Goal: Task Accomplishment & Management: Use online tool/utility

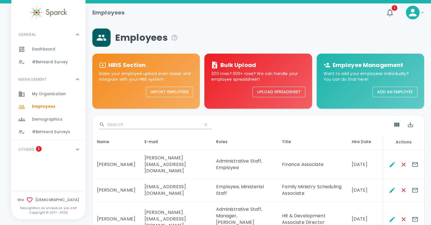
click at [51, 133] on span "#BeHeard Surveys" at bounding box center [51, 132] width 38 height 6
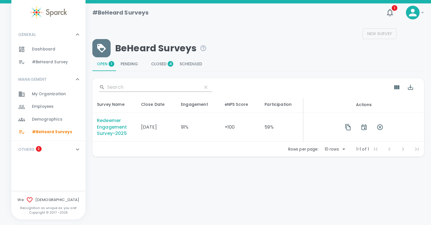
click at [109, 128] on div "Redeemer Engagement Survey-2025" at bounding box center [114, 127] width 35 height 20
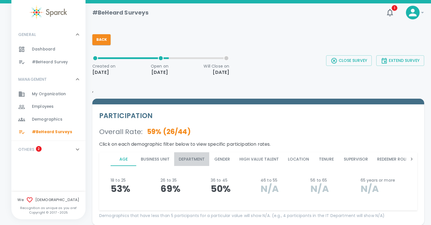
click at [191, 160] on button "Department" at bounding box center [191, 159] width 35 height 14
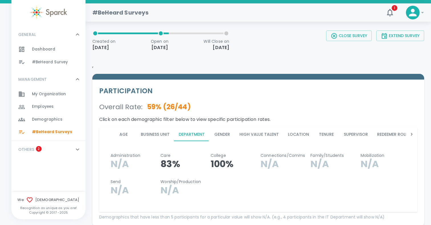
scroll to position [34, 0]
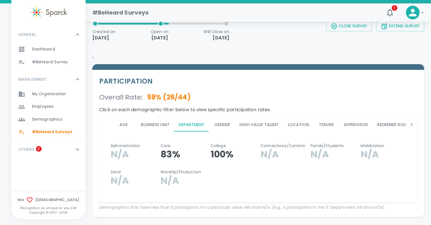
click at [75, 150] on icon at bounding box center [77, 149] width 7 height 7
click at [29, 147] on p "OTHERS" at bounding box center [26, 149] width 16 height 6
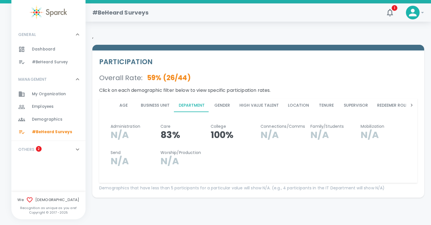
scroll to position [55, 0]
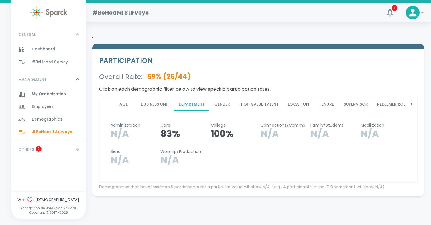
click at [74, 149] on icon at bounding box center [77, 149] width 7 height 7
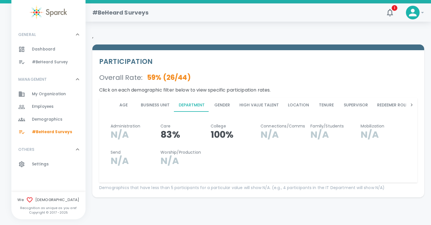
scroll to position [56, 0]
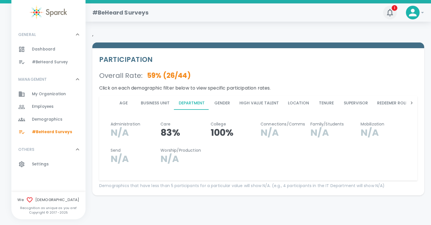
click at [389, 6] on button "1" at bounding box center [390, 13] width 14 height 14
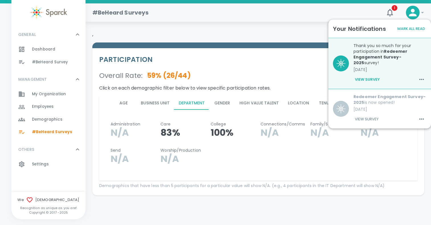
click at [360, 11] on div "#BeHeard Surveys" at bounding box center [233, 10] width 291 height 14
click at [388, 12] on icon "button" at bounding box center [390, 12] width 6 height 7
